Goal: Task Accomplishment & Management: Manage account settings

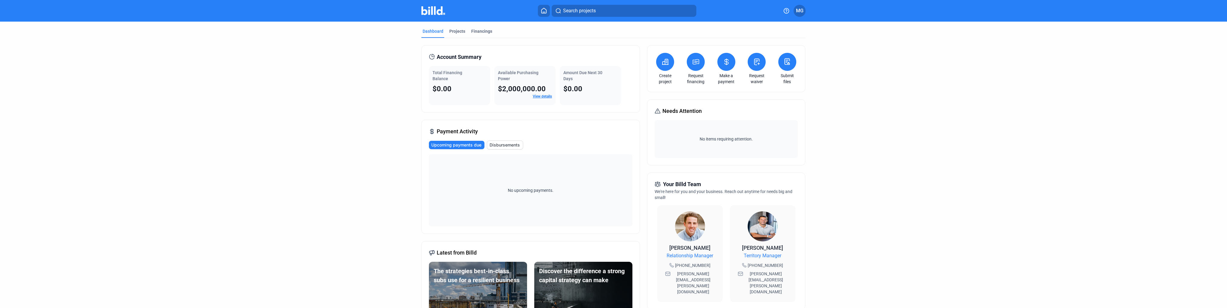
click at [454, 59] on span "Account Summary" at bounding box center [459, 57] width 45 height 8
click at [540, 97] on link "View details" at bounding box center [542, 96] width 19 height 4
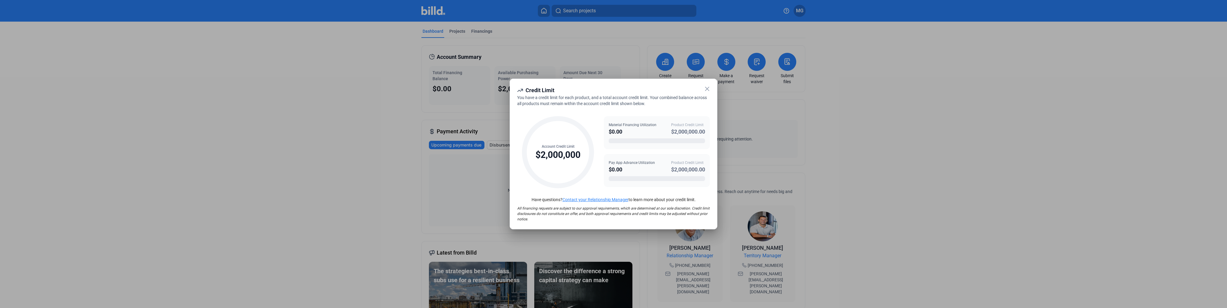
click at [612, 88] on icon at bounding box center [707, 88] width 7 height 7
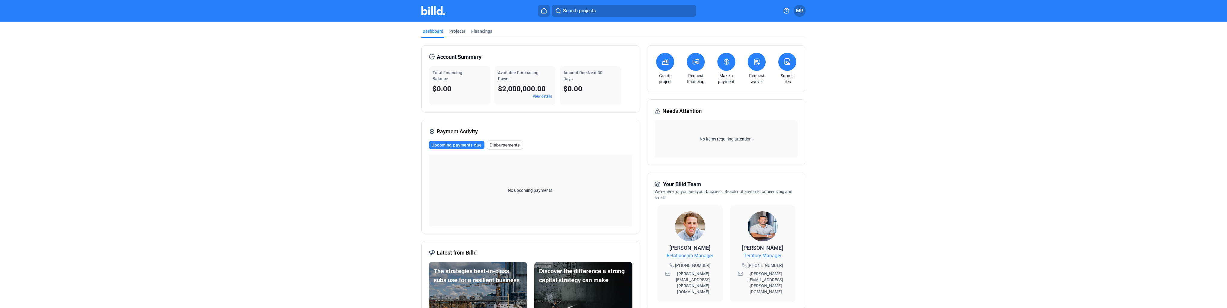
click at [612, 59] on div "Create project" at bounding box center [665, 69] width 21 height 32
click at [612, 62] on icon at bounding box center [666, 61] width 8 height 7
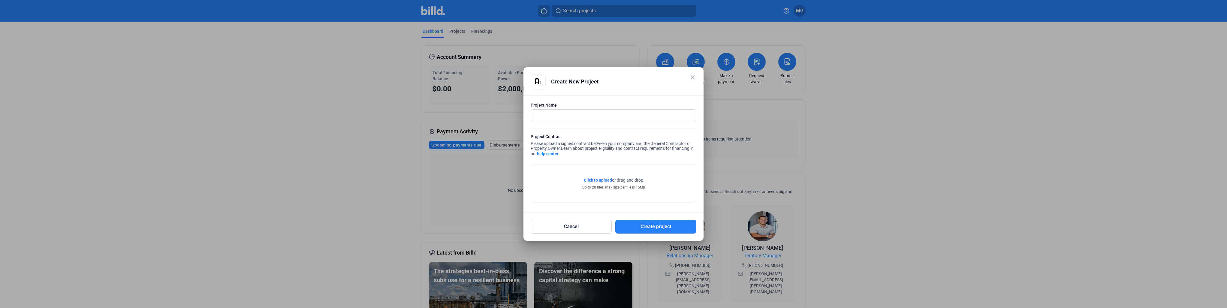
drag, startPoint x: 875, startPoint y: 134, endPoint x: 823, endPoint y: 303, distance: 177.0
click at [612, 136] on div at bounding box center [613, 154] width 1227 height 308
click at [612, 79] on mat-icon "close" at bounding box center [692, 77] width 7 height 7
